Goal: Transaction & Acquisition: Subscribe to service/newsletter

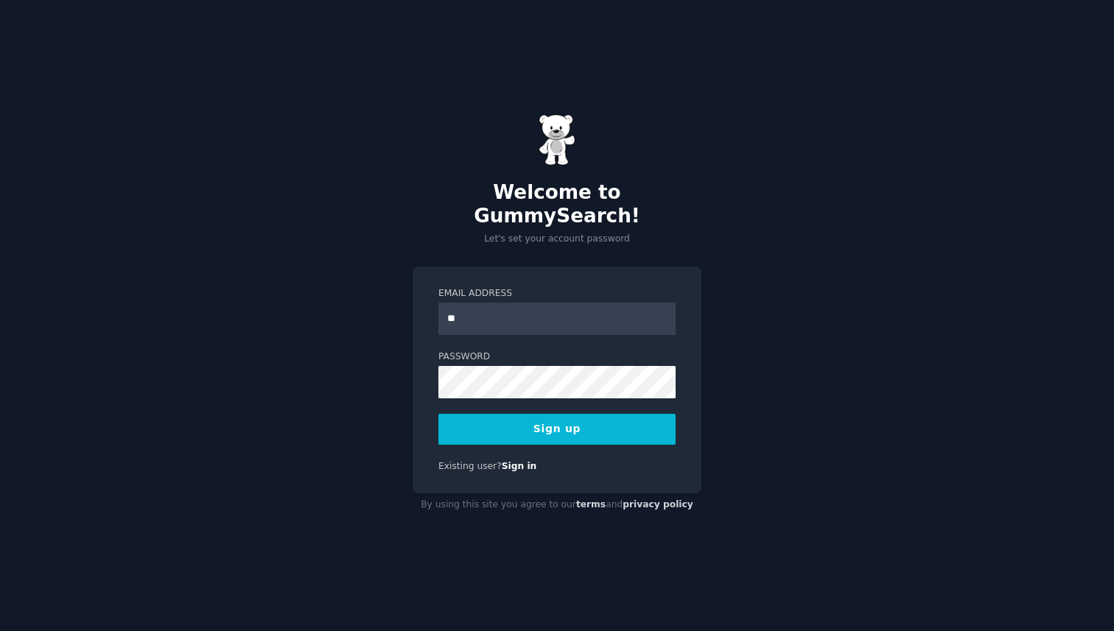
type input "**********"
click at [613, 425] on button "Sign up" at bounding box center [556, 429] width 237 height 31
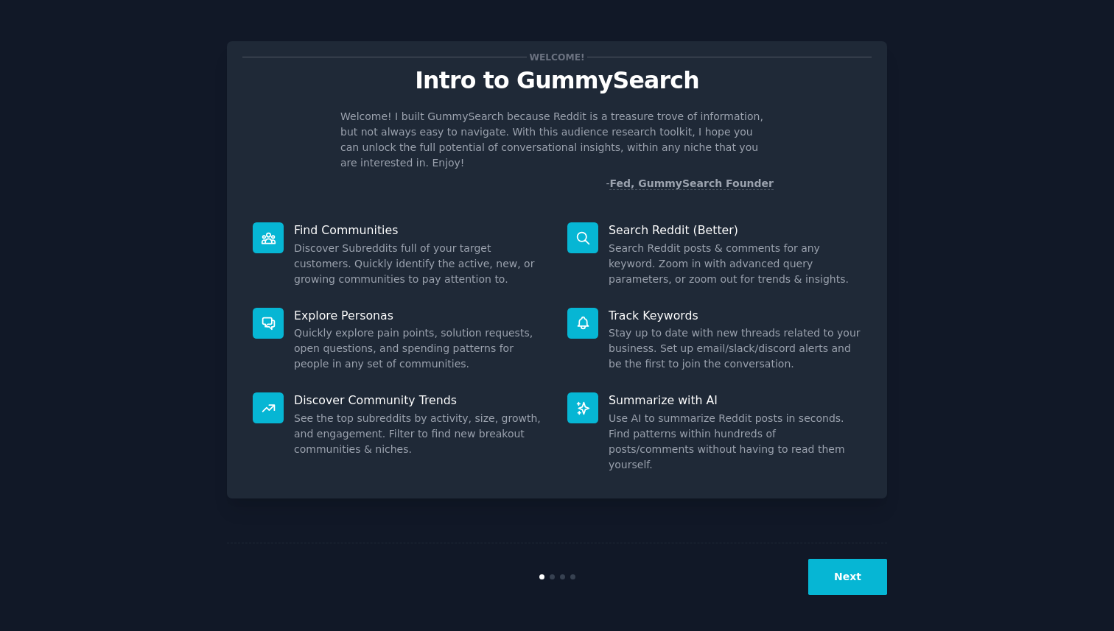
click at [553, 578] on div at bounding box center [551, 576] width 5 height 5
click at [841, 569] on button "Next" at bounding box center [847, 577] width 79 height 36
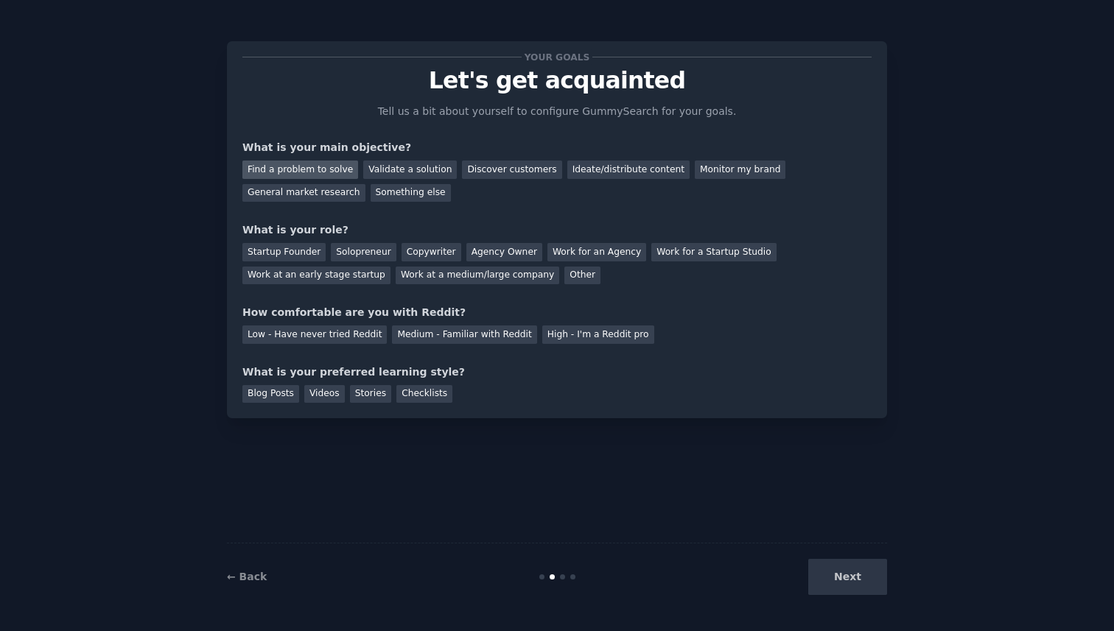
click at [335, 172] on div "Find a problem to solve" at bounding box center [300, 170] width 116 height 18
click at [412, 171] on div "Validate a solution" at bounding box center [410, 170] width 94 height 18
click at [316, 170] on div "Find a problem to solve" at bounding box center [300, 170] width 116 height 18
click at [356, 250] on div "Solopreneur" at bounding box center [363, 252] width 65 height 18
click at [421, 338] on div "Medium - Familiar with Reddit" at bounding box center [464, 335] width 144 height 18
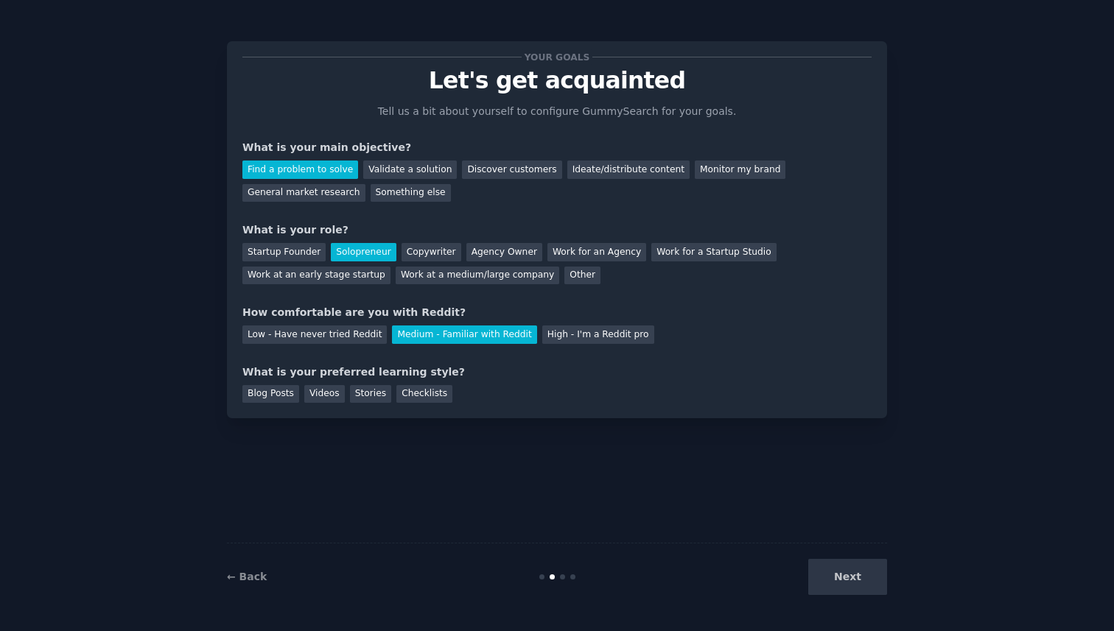
click at [850, 586] on div "Next" at bounding box center [777, 577] width 220 height 36
click at [269, 395] on div "Blog Posts" at bounding box center [270, 394] width 57 height 18
click at [843, 571] on button "Next" at bounding box center [847, 577] width 79 height 36
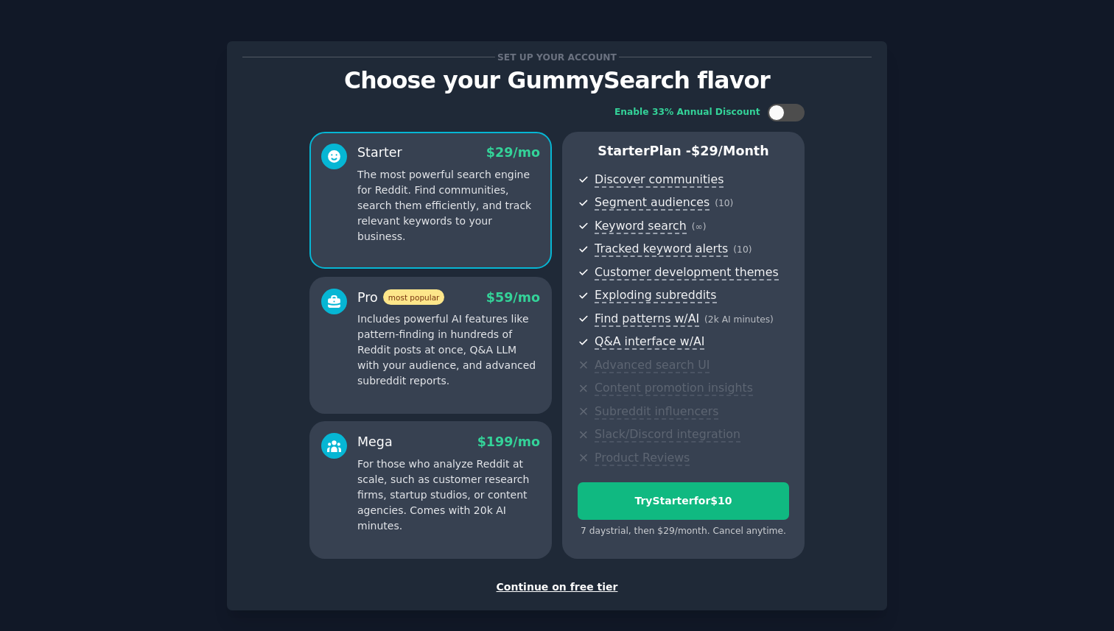
click at [428, 384] on p "Includes powerful AI features like pattern-finding in hundreds of Reddit posts …" at bounding box center [448, 350] width 183 height 77
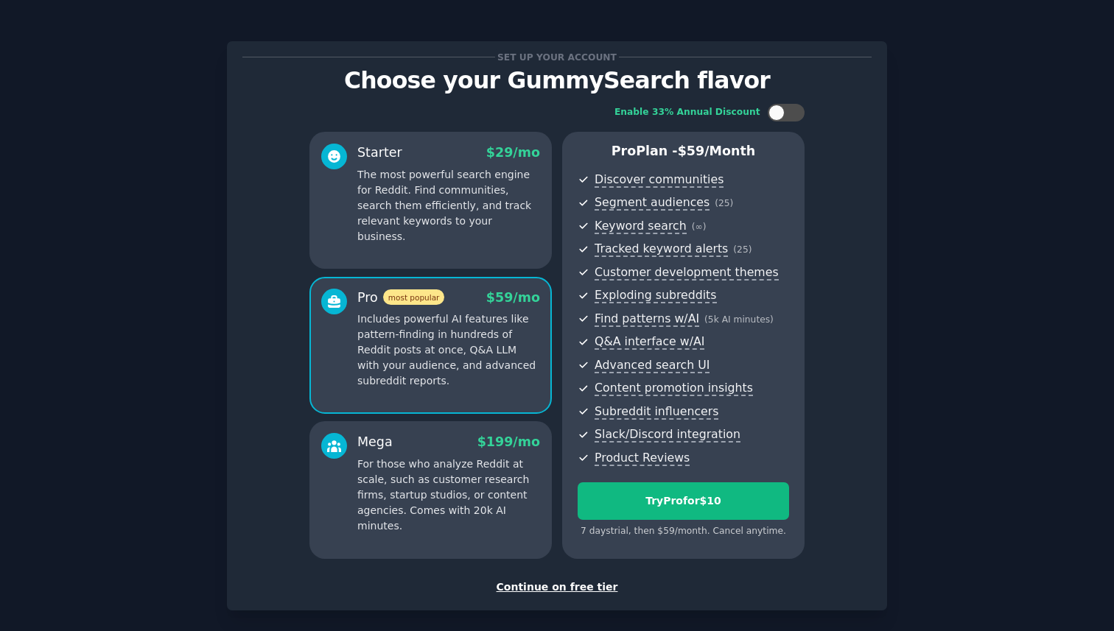
click at [423, 477] on p "For those who analyze Reddit at scale, such as customer research firms, startup…" at bounding box center [448, 495] width 183 height 77
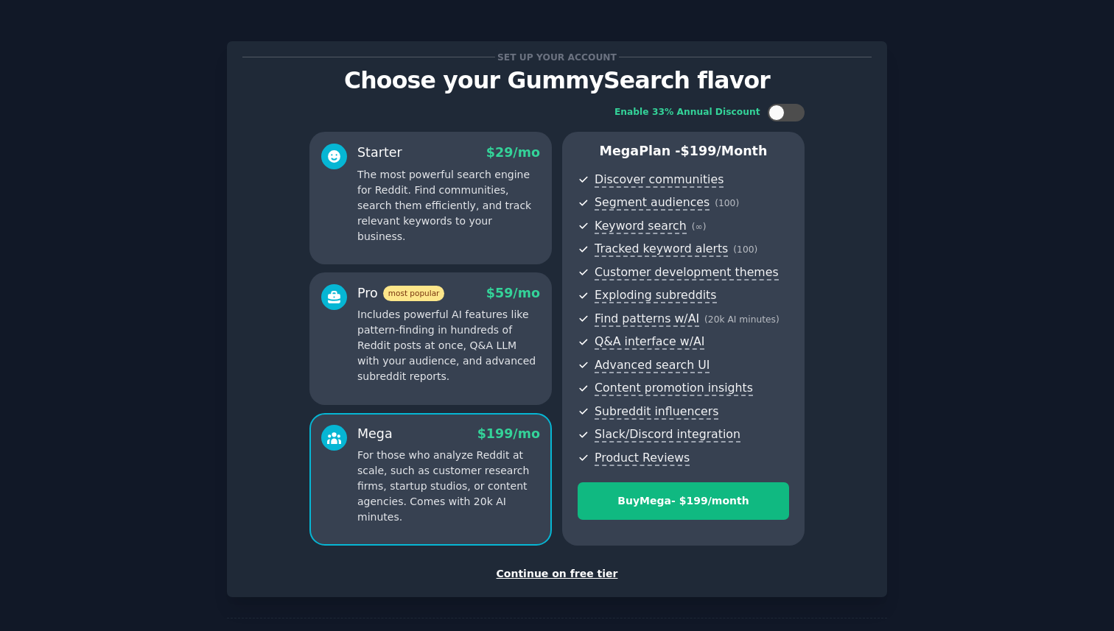
click at [450, 306] on div "Pro most popular $ 59 /mo Includes powerful AI features like pattern-finding in…" at bounding box center [448, 334] width 183 height 101
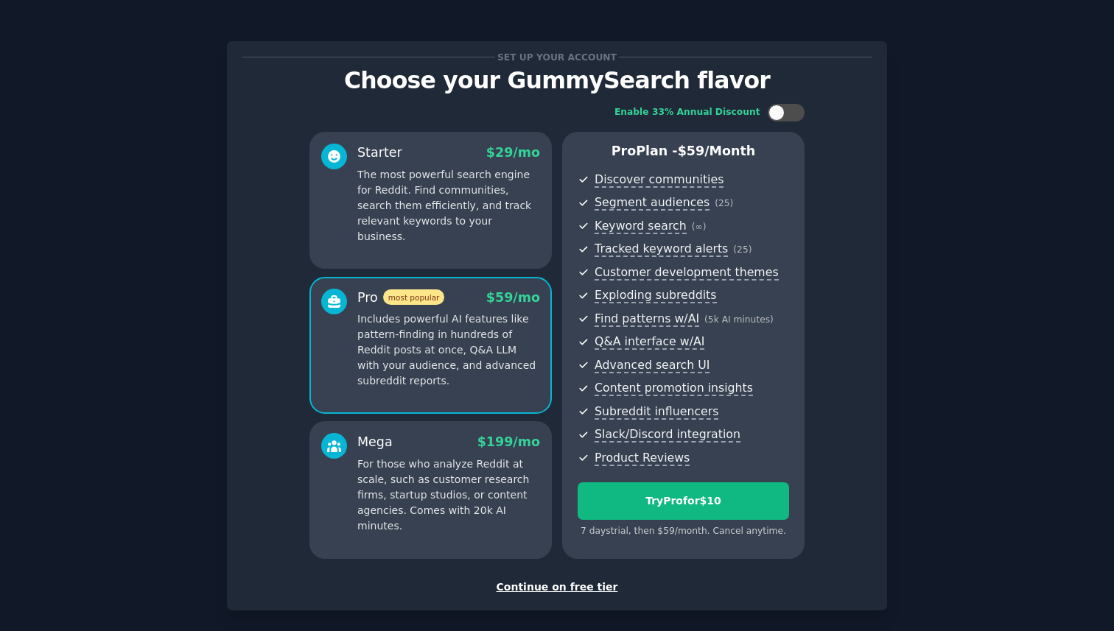
click at [463, 191] on p "The most powerful search engine for Reddit. Find communities, search them effic…" at bounding box center [448, 205] width 183 height 77
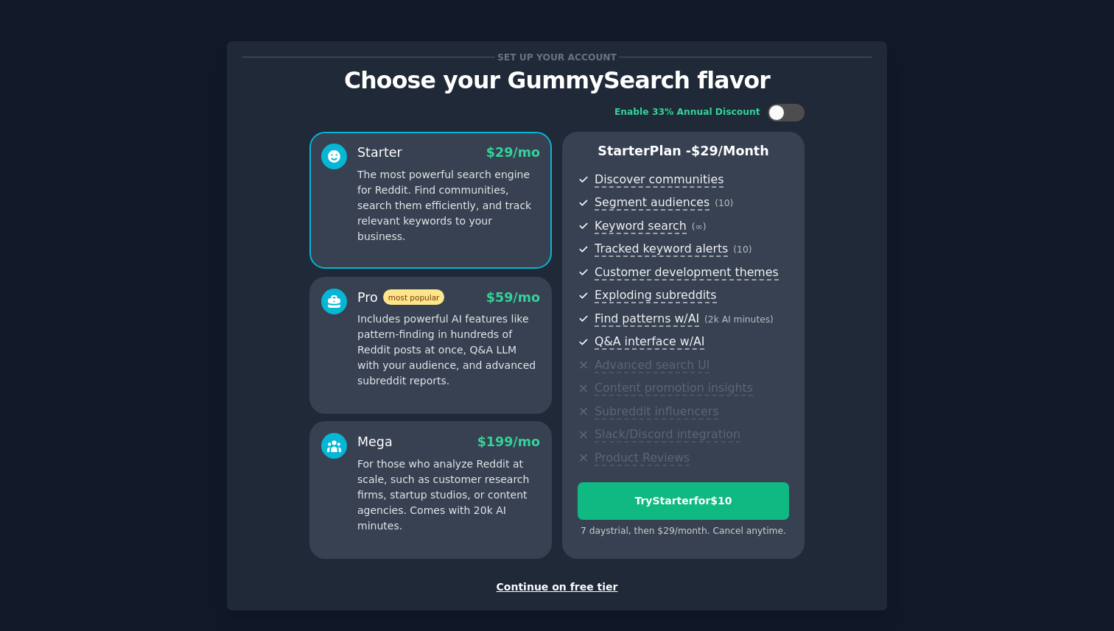
click at [447, 346] on p "Includes powerful AI features like pattern-finding in hundreds of Reddit posts …" at bounding box center [448, 350] width 183 height 77
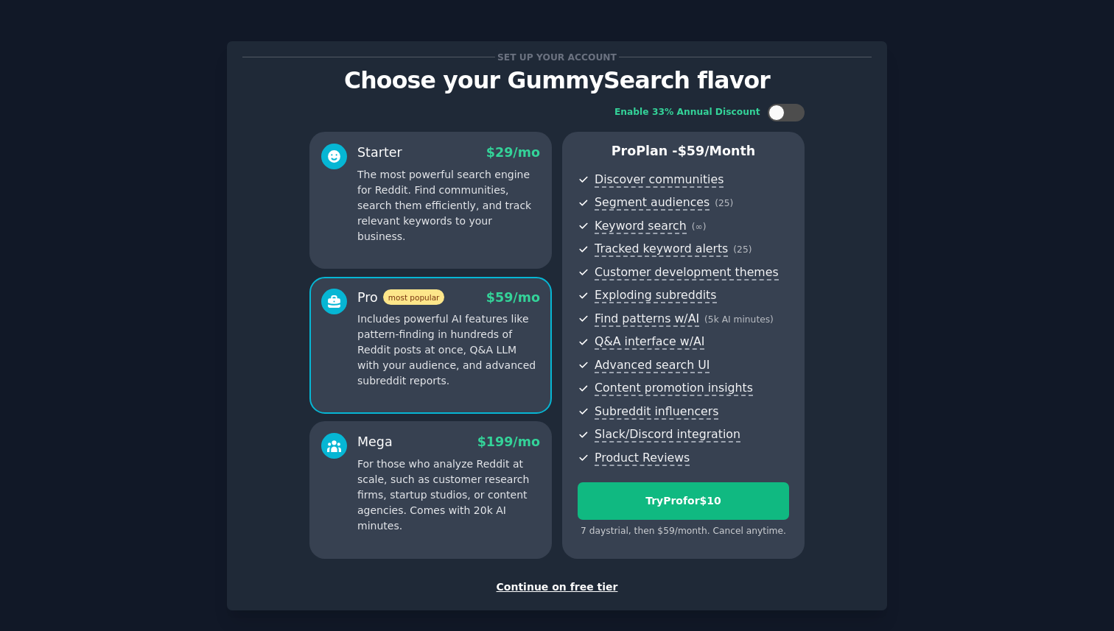
click at [481, 178] on p "The most powerful search engine for Reddit. Find communities, search them effic…" at bounding box center [448, 205] width 183 height 77
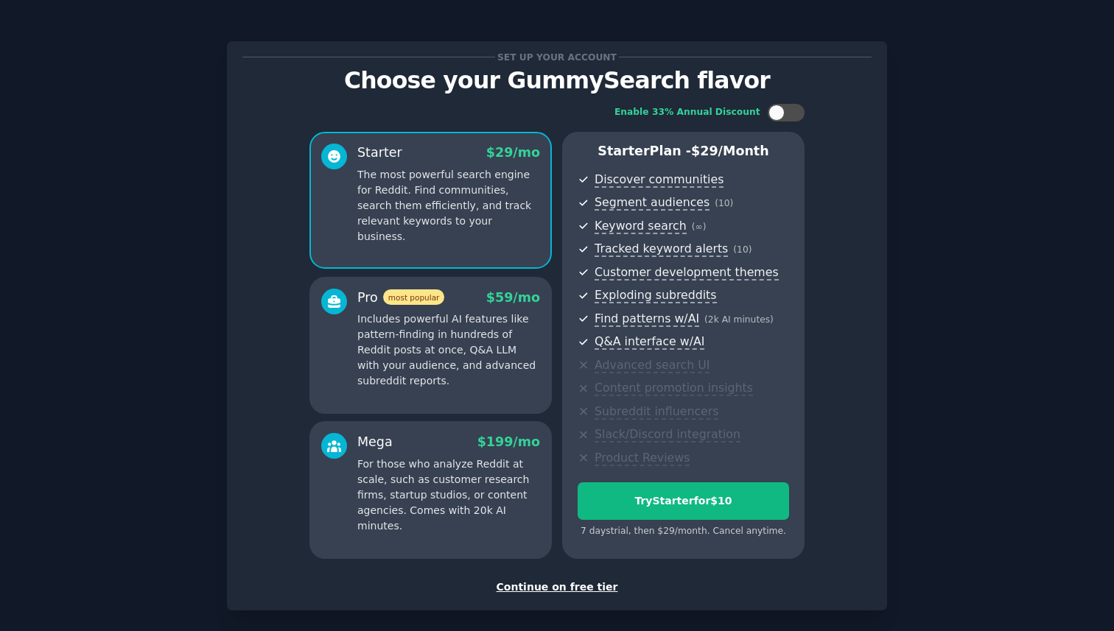
click at [450, 292] on div "Pro most popular $ 59 /mo" at bounding box center [448, 298] width 183 height 18
